Goal: Check status: Check status

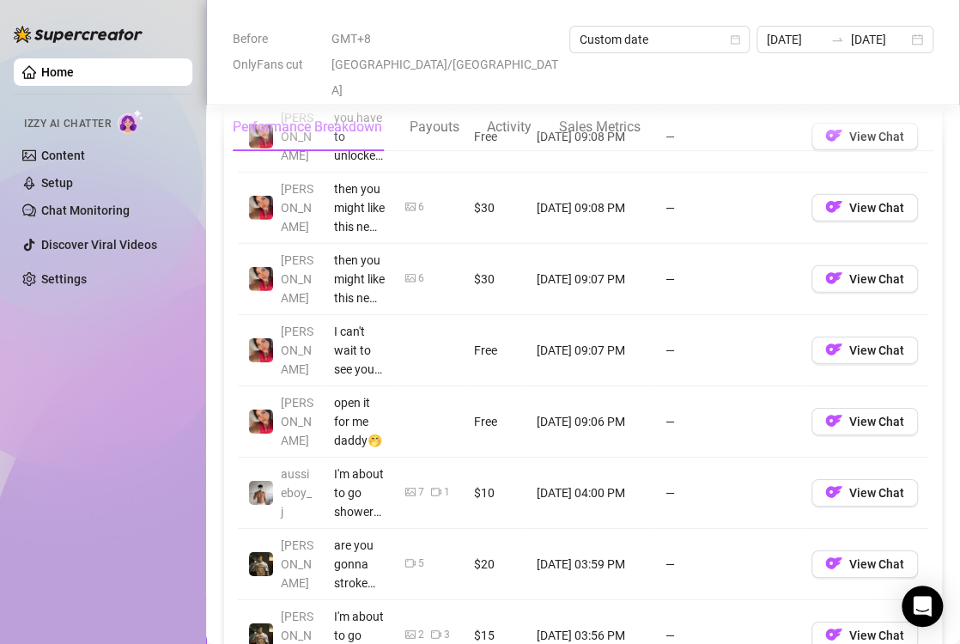
click at [731, 103] on div "Performance Breakdown Payouts Activity Sales Metrics" at bounding box center [583, 127] width 701 height 48
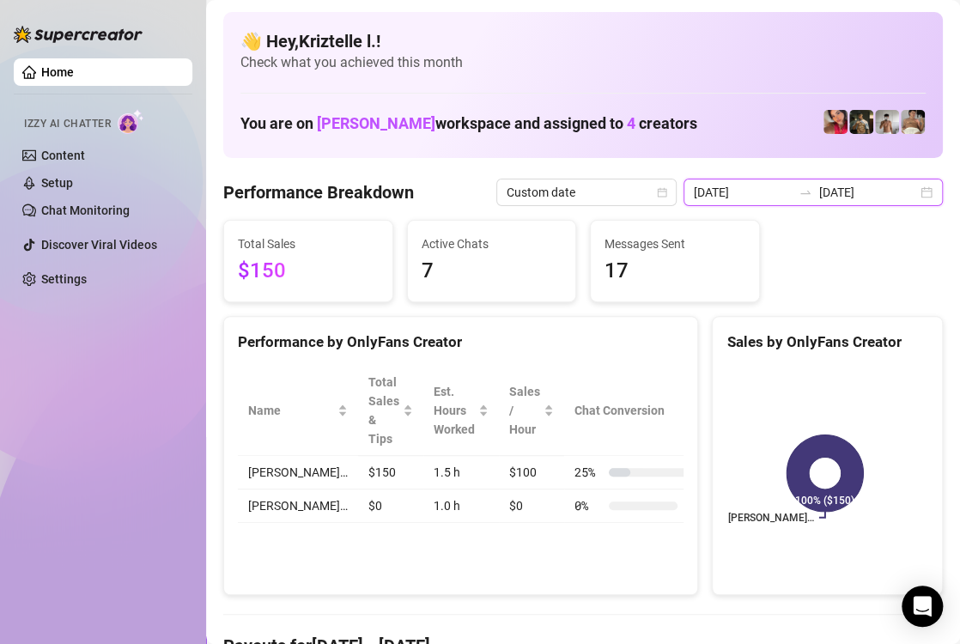
click at [769, 191] on input "[DATE]" at bounding box center [743, 192] width 98 height 19
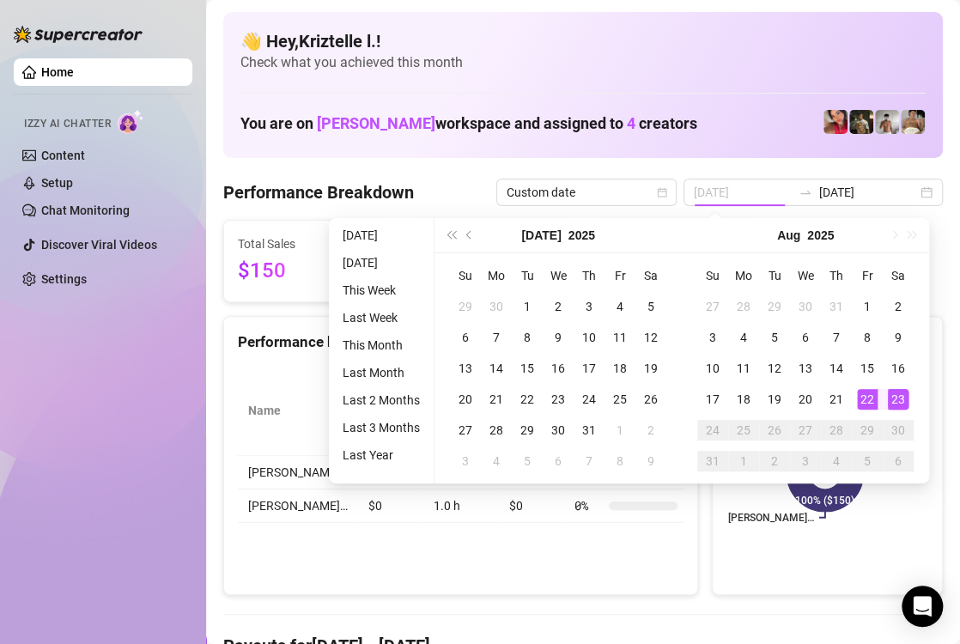
click at [867, 397] on div "22" at bounding box center [867, 399] width 21 height 21
type input "[DATE]"
click at [867, 397] on div "22" at bounding box center [867, 399] width 21 height 21
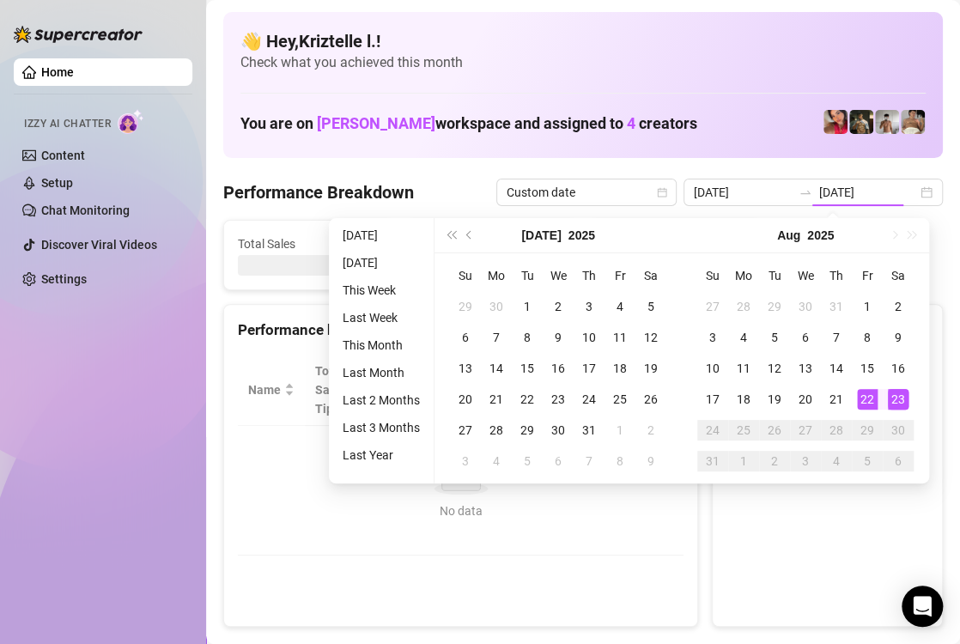
type input "[DATE]"
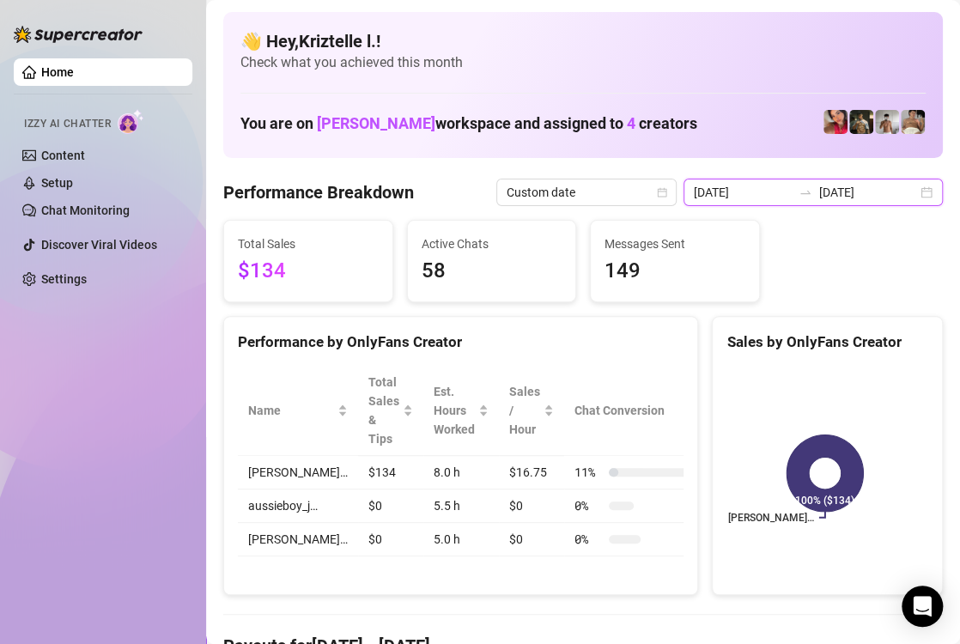
click at [754, 192] on input "[DATE]" at bounding box center [743, 192] width 98 height 19
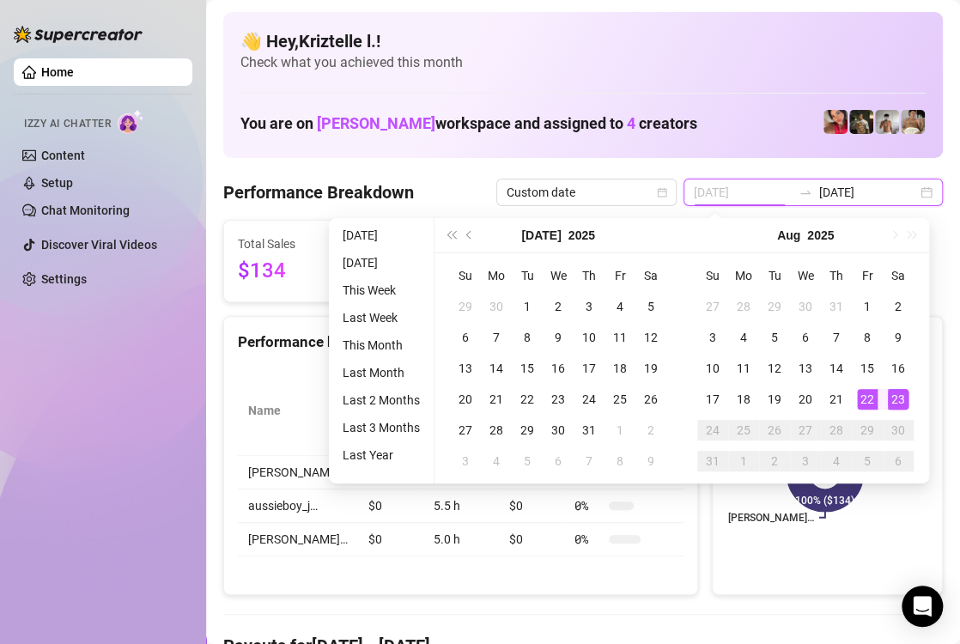
type input "[DATE]"
click at [897, 399] on div "23" at bounding box center [898, 399] width 21 height 21
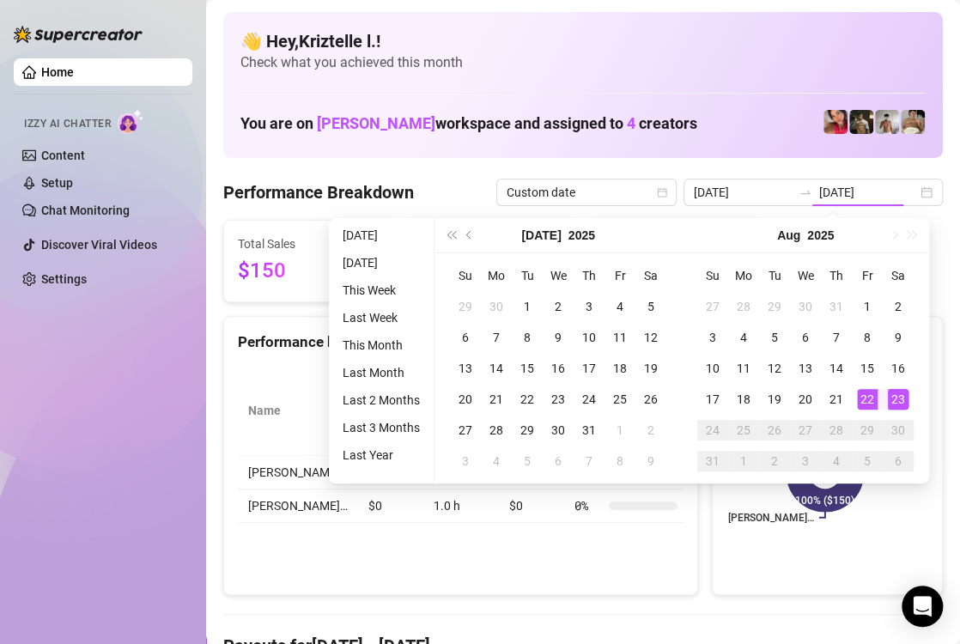
type input "[DATE]"
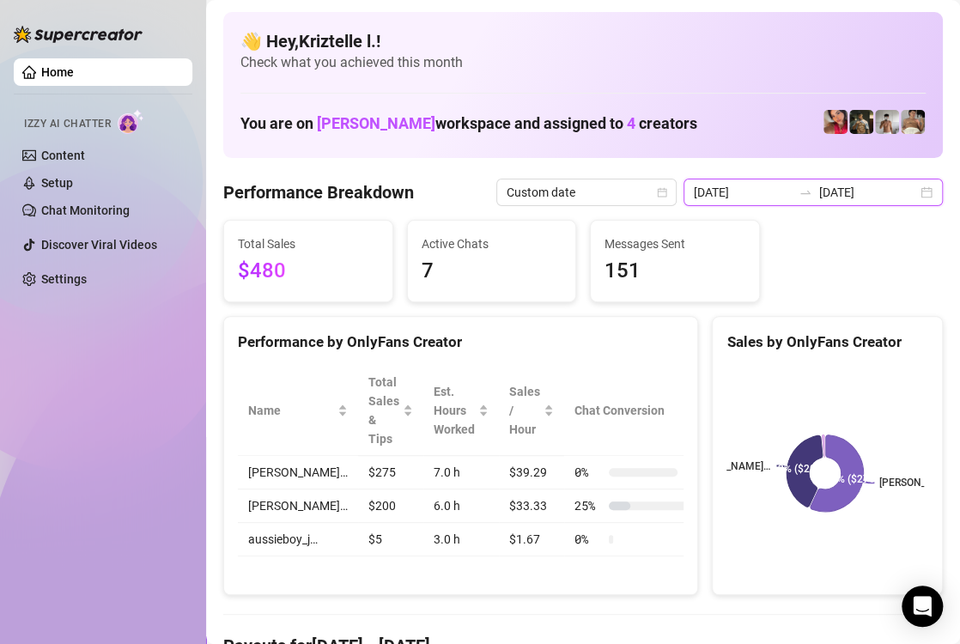
click at [771, 190] on input "[DATE]" at bounding box center [743, 192] width 98 height 19
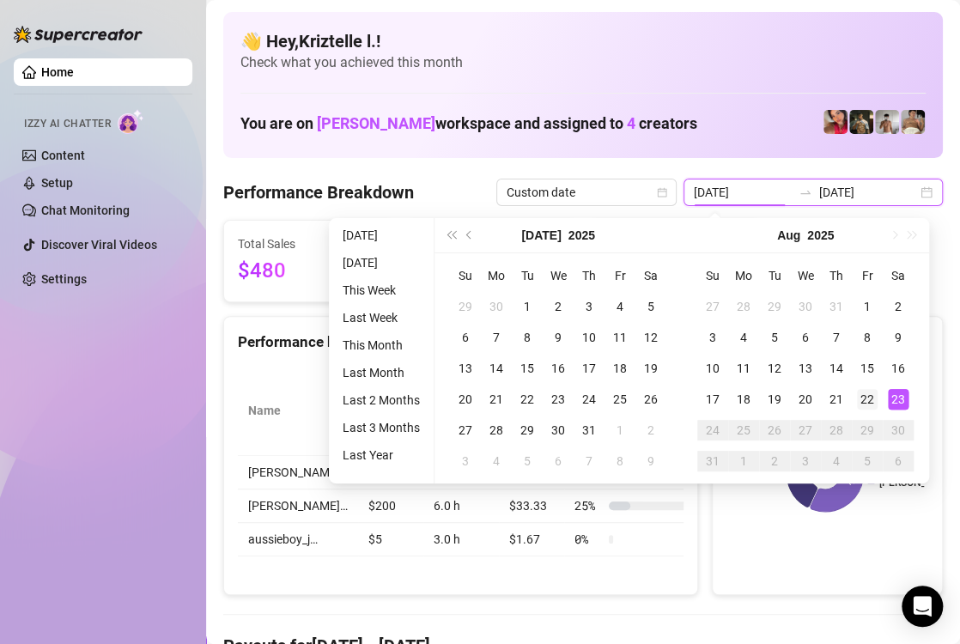
type input "[DATE]"
click at [865, 407] on div "22" at bounding box center [867, 399] width 21 height 21
click at [900, 397] on div "23" at bounding box center [898, 399] width 21 height 21
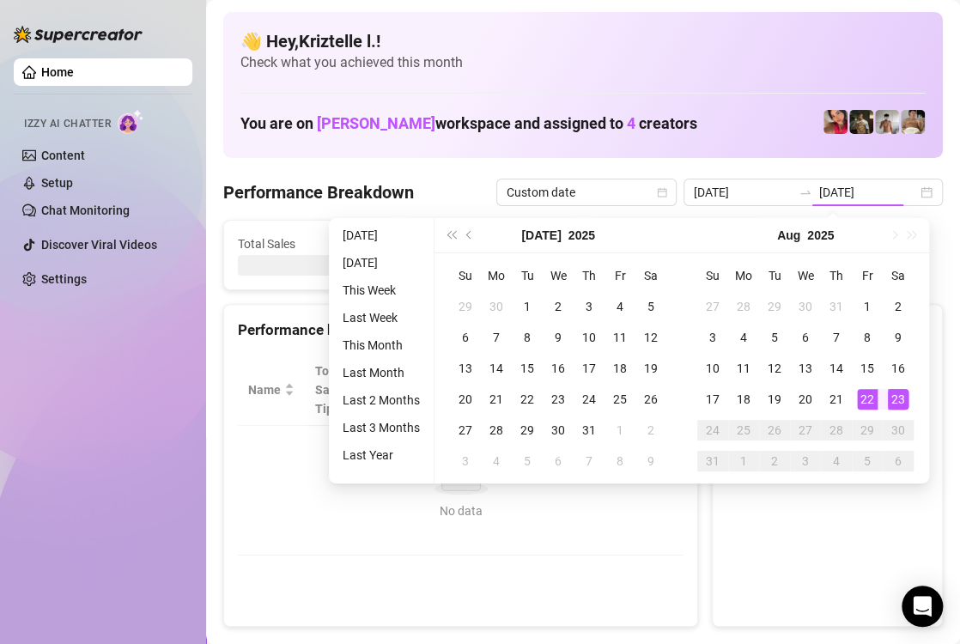
type input "[DATE]"
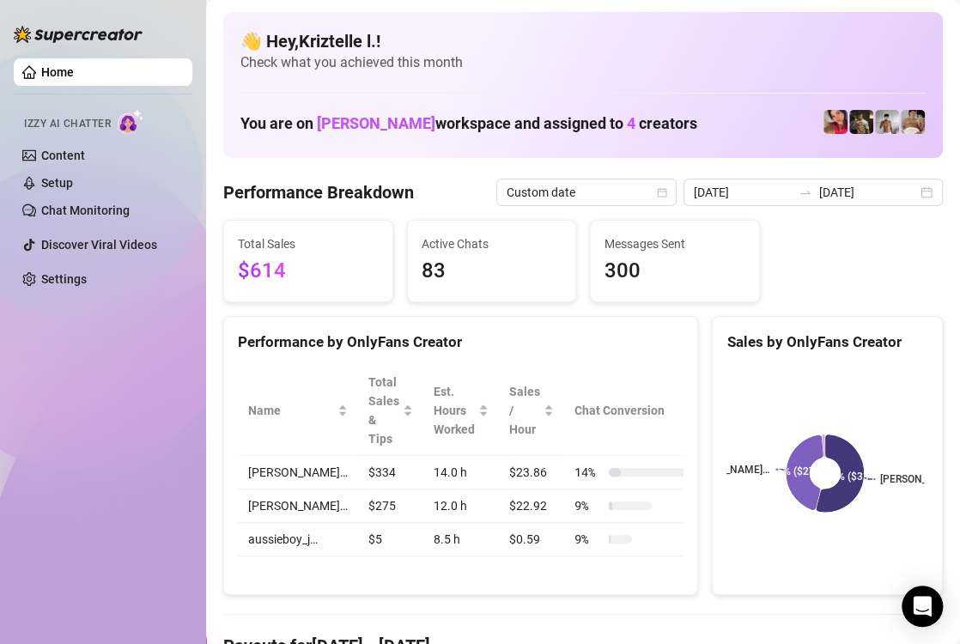
click at [809, 282] on div "Total Sales $614 Active Chats 83 Messages Sent 300" at bounding box center [582, 261] width 733 height 82
click at [591, 293] on div "Messages Sent 300" at bounding box center [675, 261] width 168 height 81
